Goal: Task Accomplishment & Management: Use online tool/utility

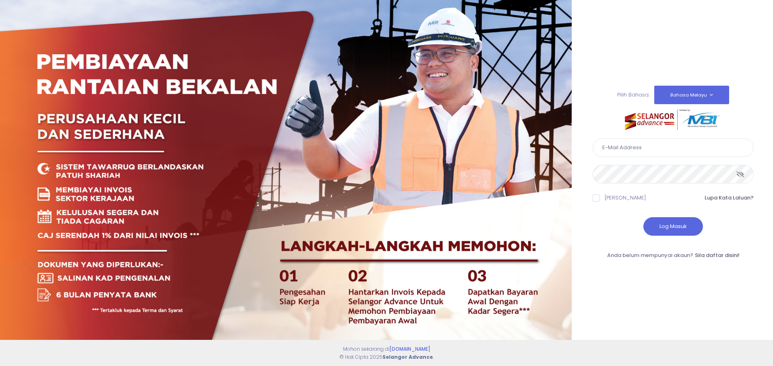
type input "weihaow.tan@capbay.com"
click at [673, 228] on button "Log Masuk" at bounding box center [673, 226] width 60 height 19
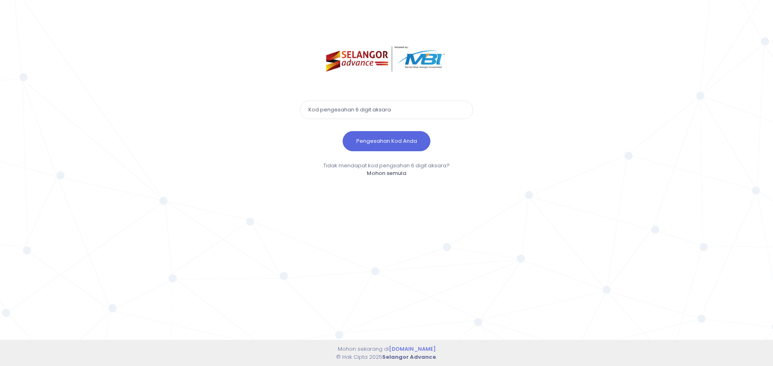
click at [408, 112] on input "text" at bounding box center [386, 110] width 173 height 19
type input "161935"
click at [397, 143] on button "Pengesahan Kod Anda" at bounding box center [387, 141] width 88 height 20
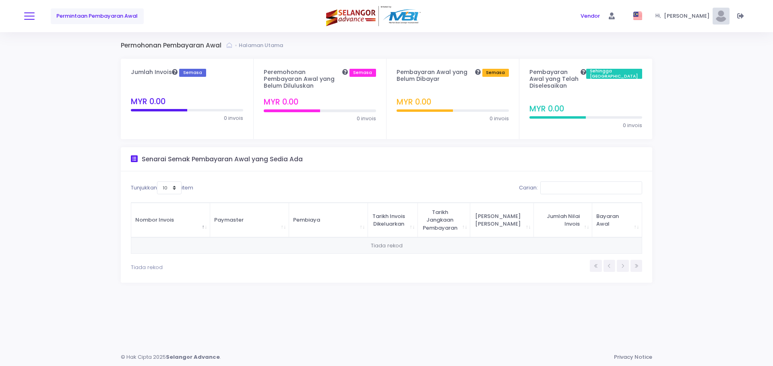
click at [27, 17] on button at bounding box center [29, 16] width 10 height 10
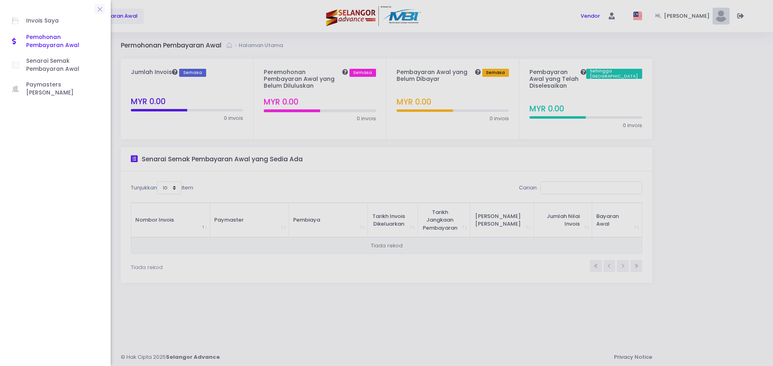
click at [234, 24] on div at bounding box center [386, 183] width 773 height 366
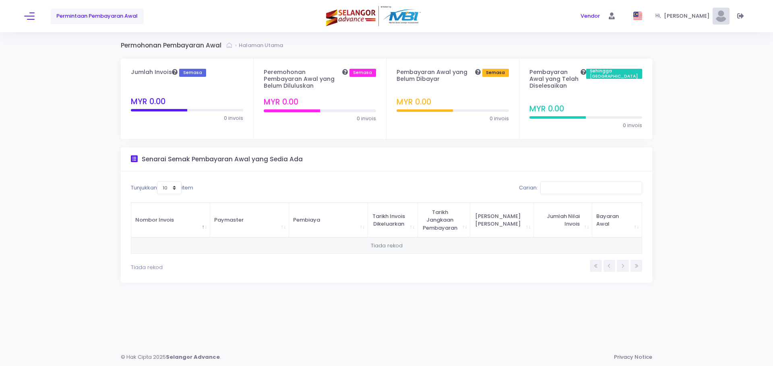
click at [696, 19] on span "Wei Haow" at bounding box center [688, 16] width 48 height 8
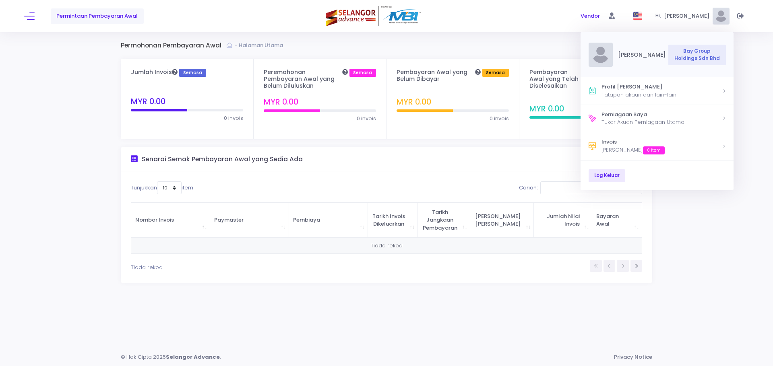
click at [696, 19] on span "Wei Haow" at bounding box center [688, 16] width 48 height 8
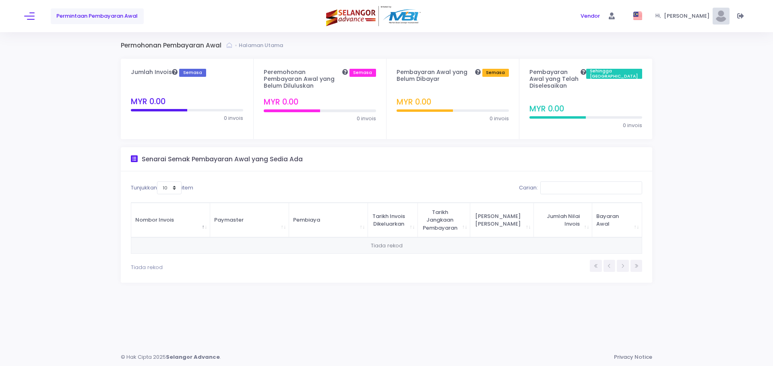
click at [724, 15] on img at bounding box center [721, 16] width 17 height 17
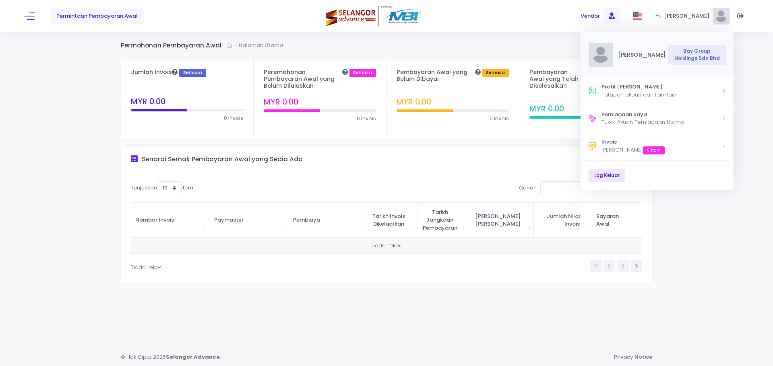
click at [600, 16] on span "Vendor" at bounding box center [590, 16] width 19 height 8
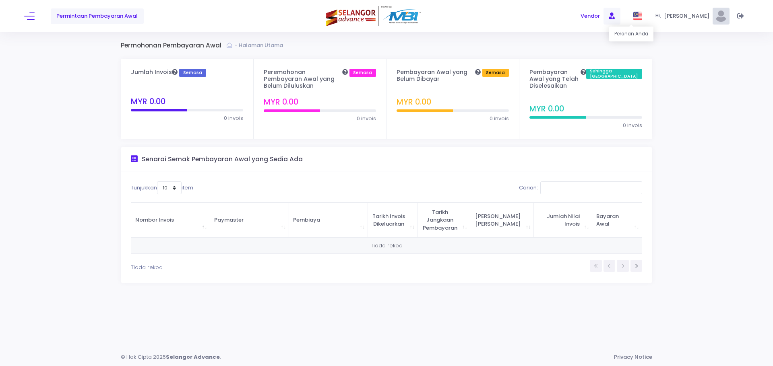
click at [615, 16] on icon at bounding box center [612, 16] width 6 height 0
click at [600, 59] on span "Paymaster" at bounding box center [613, 62] width 43 height 8
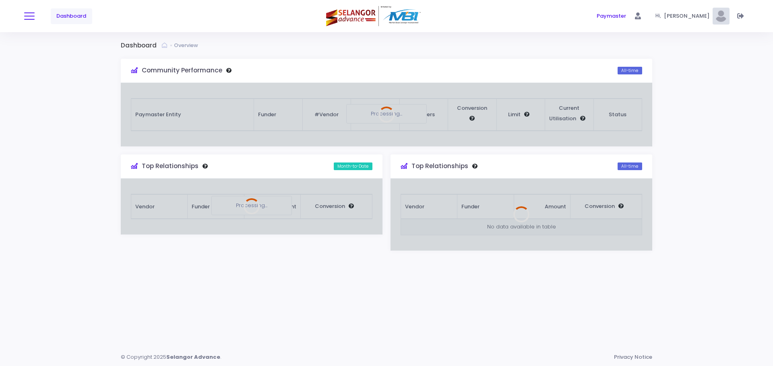
click at [33, 17] on span at bounding box center [29, 16] width 10 height 1
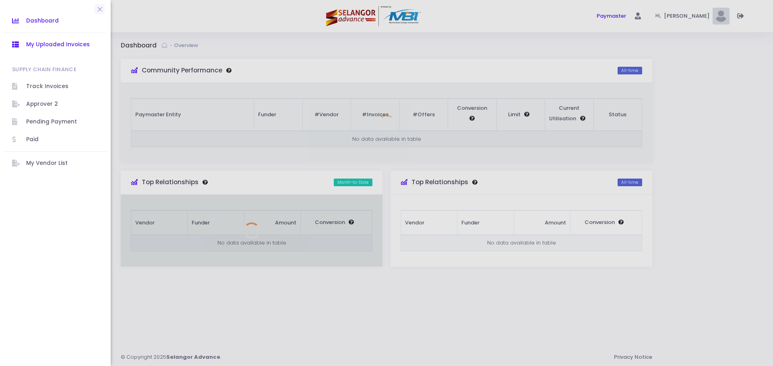
click at [55, 45] on span "My Uploaded Invoices" at bounding box center [62, 44] width 72 height 10
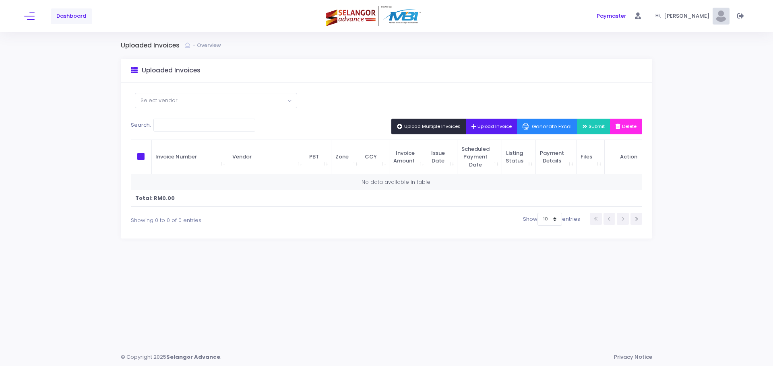
click at [424, 126] on span "Upload Multiple Invoices" at bounding box center [429, 126] width 64 height 6
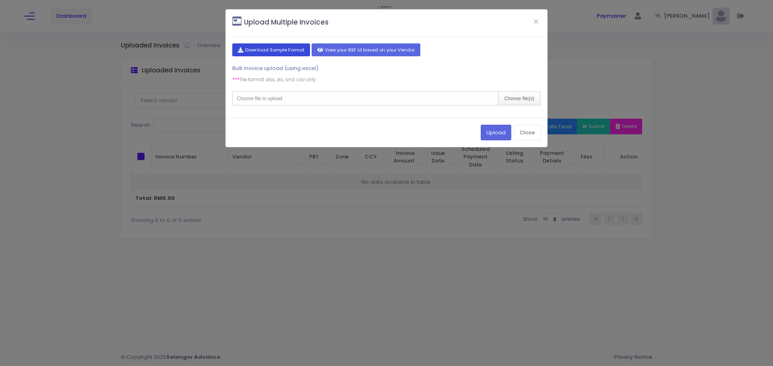
click at [287, 54] on button "Download Sample Format" at bounding box center [271, 49] width 78 height 13
